Goal: Information Seeking & Learning: Learn about a topic

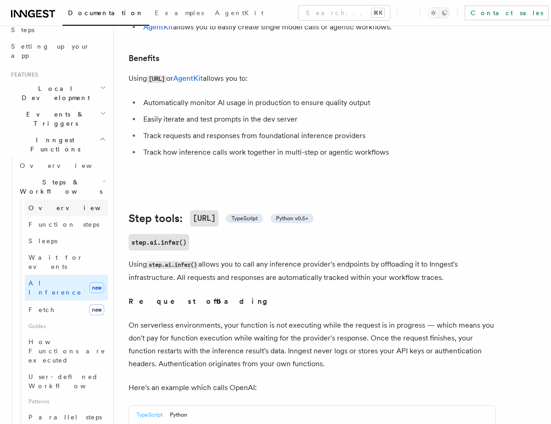
scroll to position [167, 0]
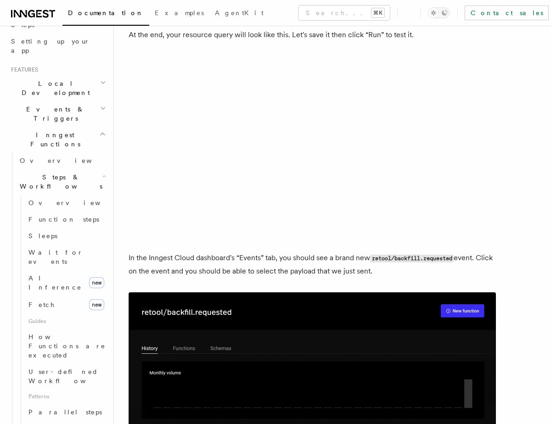
scroll to position [1101, 0]
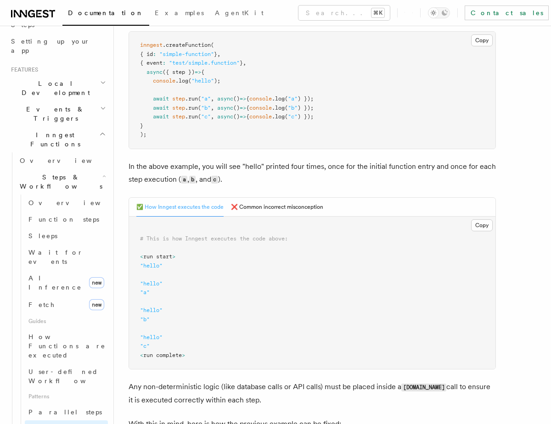
scroll to position [232, 0]
click at [242, 203] on button "❌ Common incorrect misconception" at bounding box center [277, 208] width 92 height 19
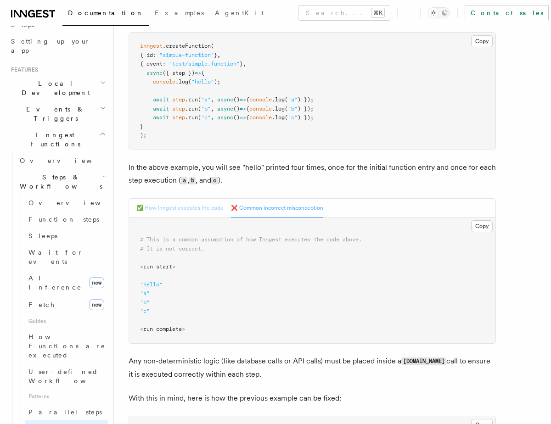
click at [181, 210] on button "✅ How Inngest executes the code" at bounding box center [179, 208] width 87 height 19
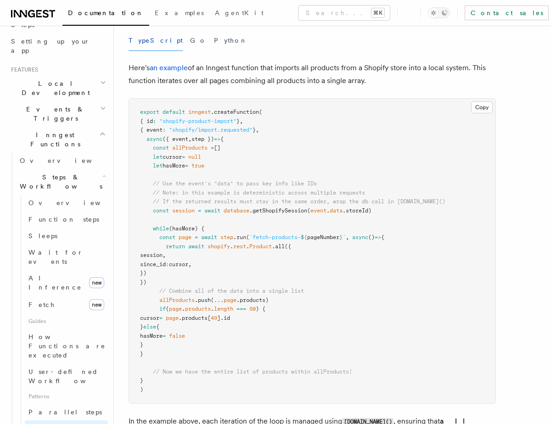
scroll to position [881, 0]
click at [51, 249] on span "Wait for events" at bounding box center [55, 257] width 55 height 17
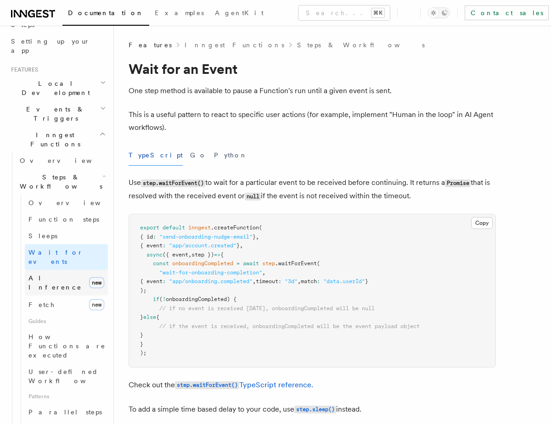
click at [73, 270] on link "AI Inference new" at bounding box center [66, 283] width 83 height 26
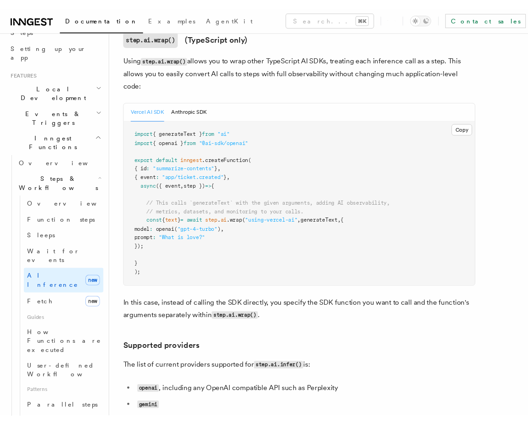
scroll to position [913, 0]
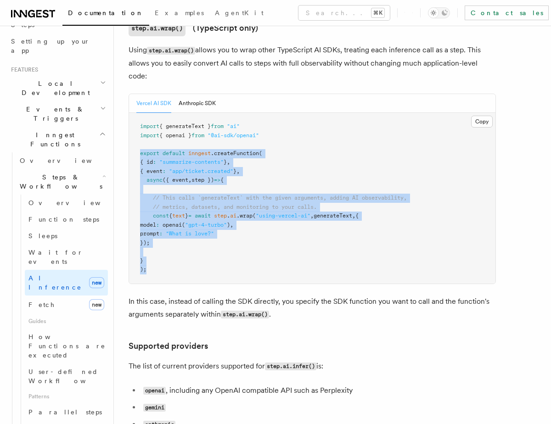
drag, startPoint x: 153, startPoint y: 230, endPoint x: 133, endPoint y: 112, distance: 119.2
click at [133, 113] on pre "import { generateText } from "ai" import { openai } from "@ai-sdk/openai" expor…" at bounding box center [312, 198] width 366 height 171
copy code "export default inngest .createFunction ( { id : "summarize-contents" } , { even…"
click at [194, 94] on button "Anthropic SDK" at bounding box center [197, 103] width 37 height 19
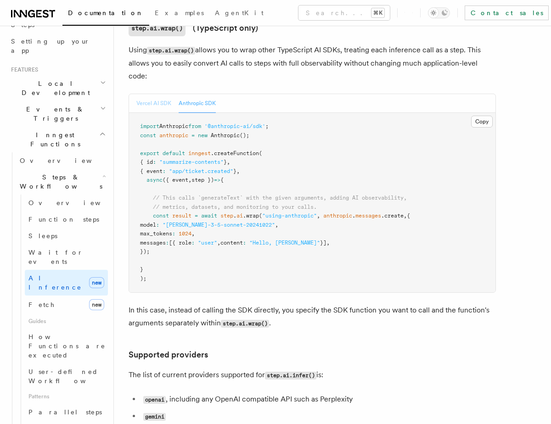
click at [157, 94] on button "Vercel AI SDK" at bounding box center [153, 103] width 35 height 19
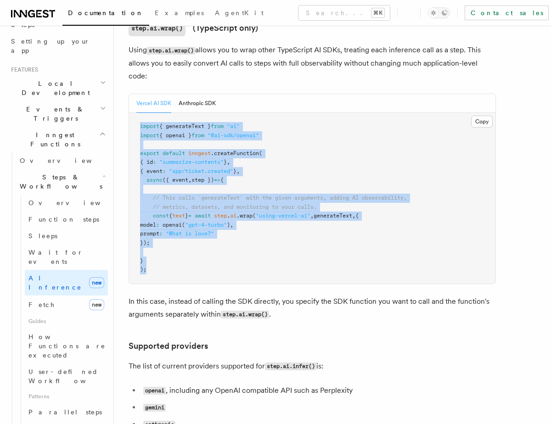
drag, startPoint x: 153, startPoint y: 224, endPoint x: 137, endPoint y: 86, distance: 139.2
click at [137, 113] on pre "import { generateText } from "ai" import { openai } from "@ai-sdk/openai" expor…" at bounding box center [312, 198] width 366 height 171
copy code "import { generateText } from "ai" import { openai } from "@ai-sdk/openai" expor…"
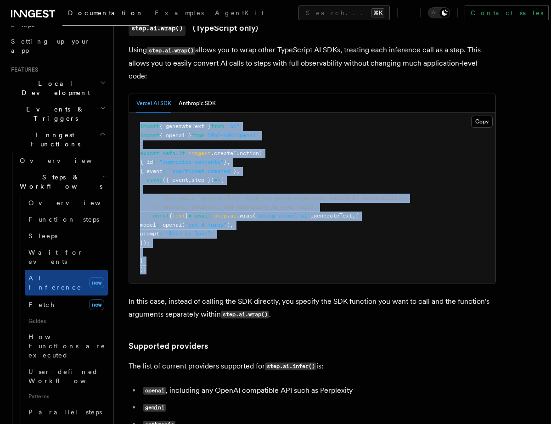
copy code "import { generateText } from "ai" import { openai } from "@ai-sdk/openai" expor…"
click at [212, 209] on pre "import { generateText } from "ai" import { openai } from "@ai-sdk/openai" expor…" at bounding box center [312, 198] width 366 height 171
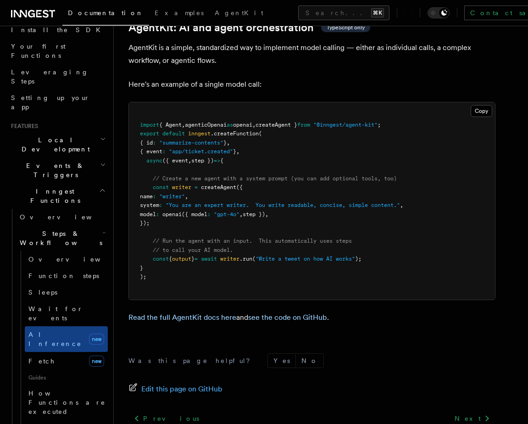
scroll to position [2764, 0]
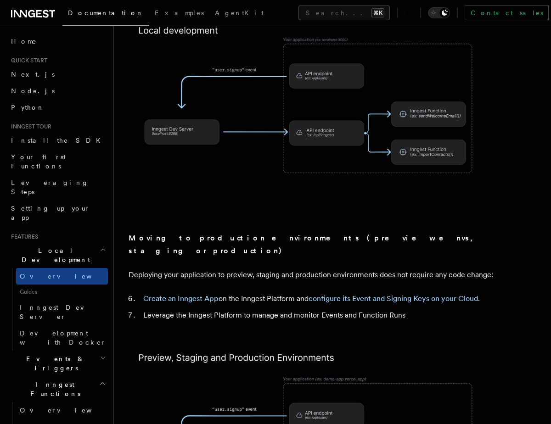
scroll to position [866, 0]
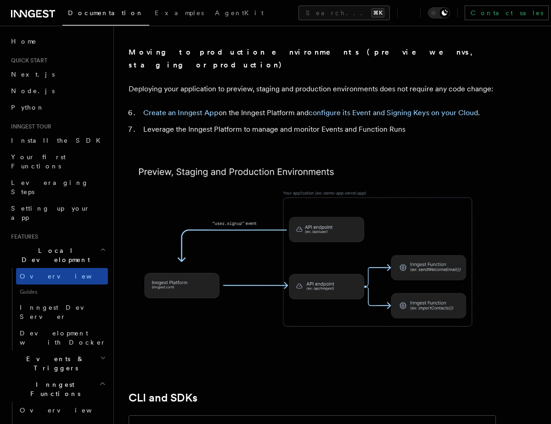
click at [22, 273] on span "Overview" at bounding box center [67, 276] width 95 height 7
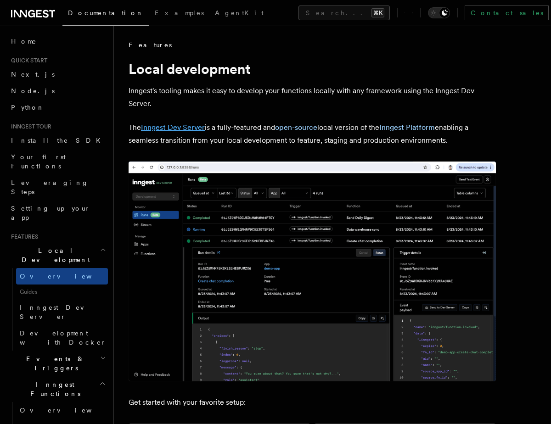
click at [186, 124] on link "Inngest Dev Server" at bounding box center [173, 127] width 64 height 9
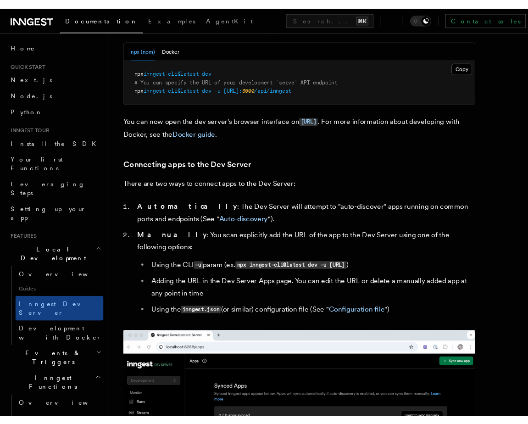
scroll to position [193, 0]
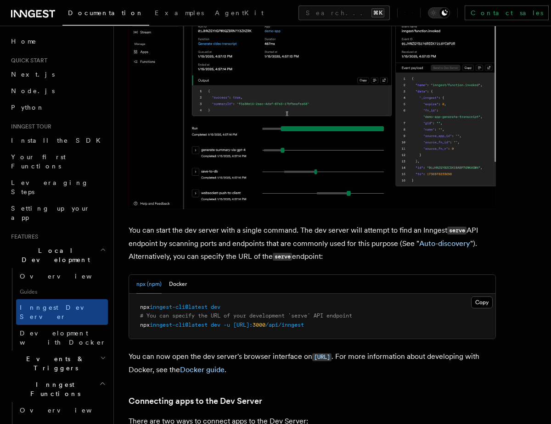
click at [184, 309] on span "inngest-cli@latest" at bounding box center [179, 307] width 58 height 6
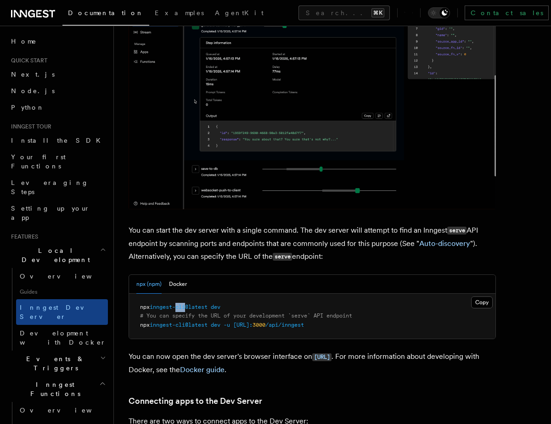
click at [184, 309] on span "inngest-cli@latest" at bounding box center [179, 307] width 58 height 6
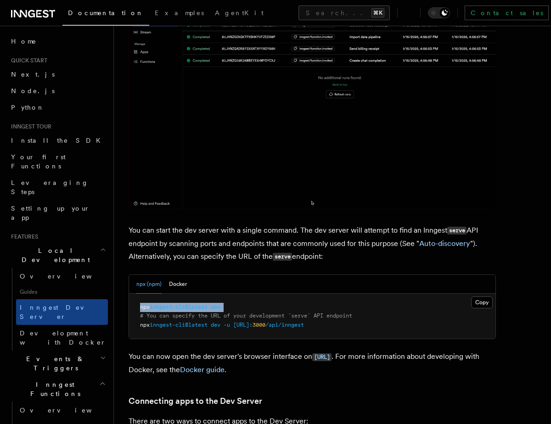
click at [184, 309] on span "inngest-cli@latest" at bounding box center [179, 307] width 58 height 6
copy code "npx inngest-cli@latest dev"
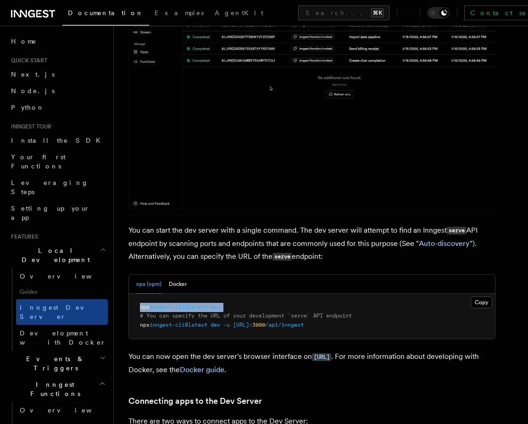
click at [175, 165] on img at bounding box center [312, 85] width 367 height 250
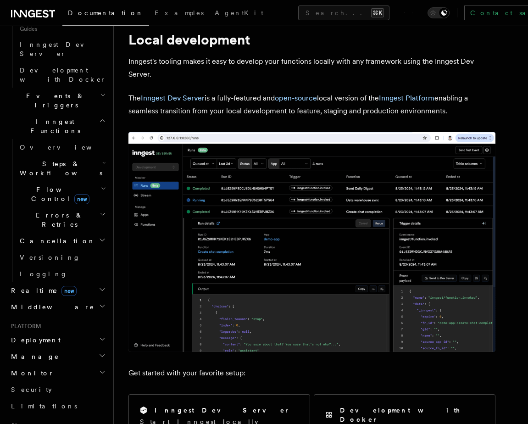
scroll to position [30, 0]
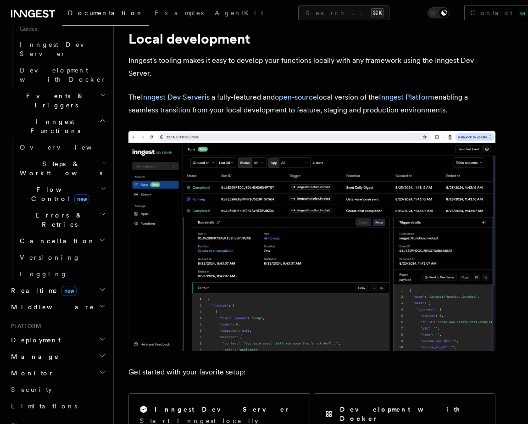
click at [12, 422] on span "AI" at bounding box center [12, 425] width 10 height 7
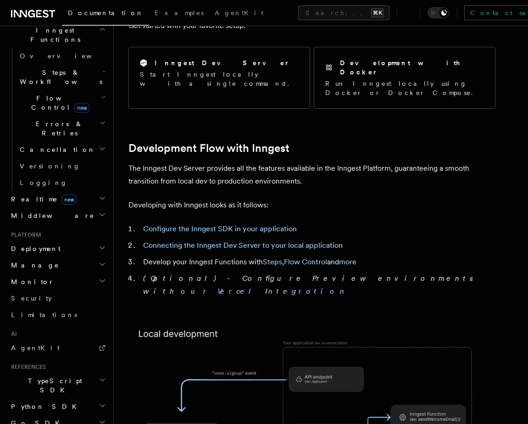
scroll to position [352, 0]
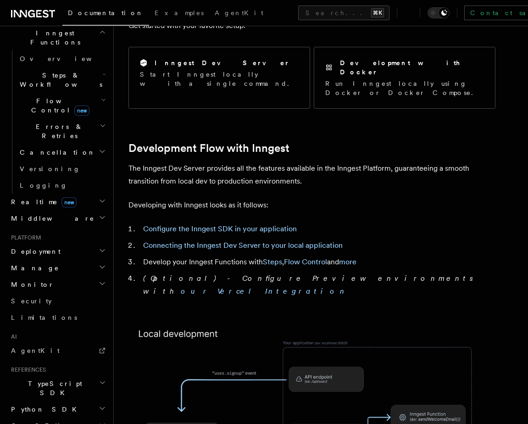
click at [19, 333] on h2 "AI" at bounding box center [57, 336] width 101 height 7
click at [14, 333] on span "AI" at bounding box center [12, 336] width 10 height 7
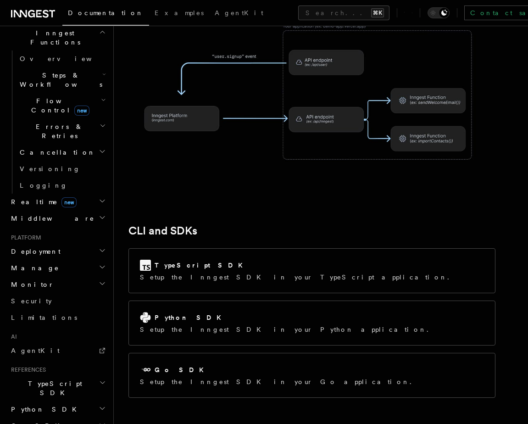
scroll to position [1029, 0]
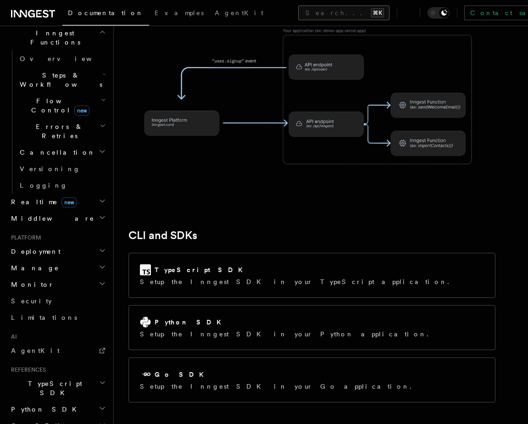
click at [298, 18] on button "Search... ⌘K" at bounding box center [343, 13] width 91 height 15
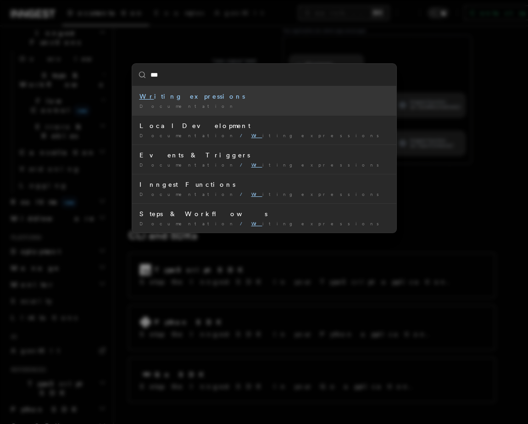
type input "****"
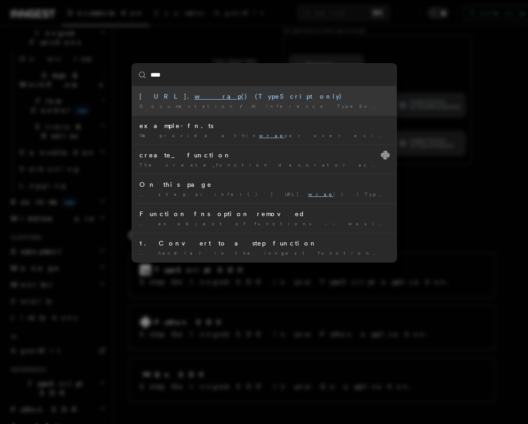
click at [252, 104] on span "AI Inference TypeScript and Python only" at bounding box center [378, 106] width 252 height 6
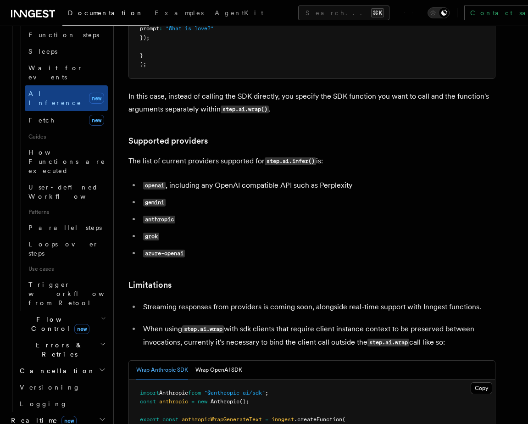
scroll to position [1120, 0]
